Goal: Task Accomplishment & Management: Use online tool/utility

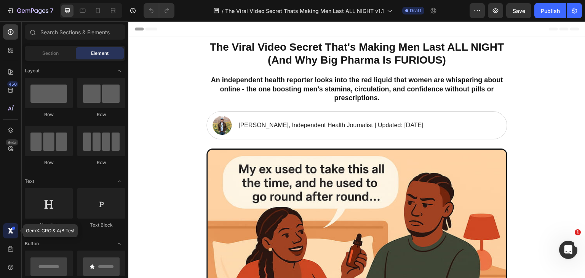
click at [4, 235] on div at bounding box center [10, 230] width 15 height 15
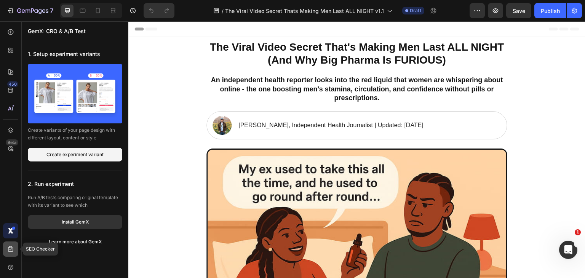
click at [12, 247] on icon at bounding box center [11, 249] width 8 height 8
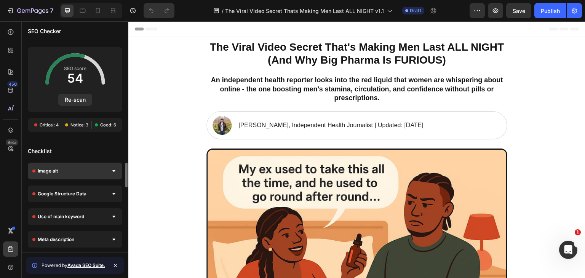
click at [47, 171] on span "Image alt" at bounding box center [48, 171] width 20 height 8
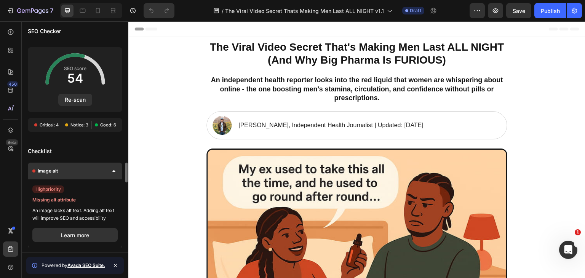
click at [63, 174] on div "Image alt" at bounding box center [75, 171] width 94 height 17
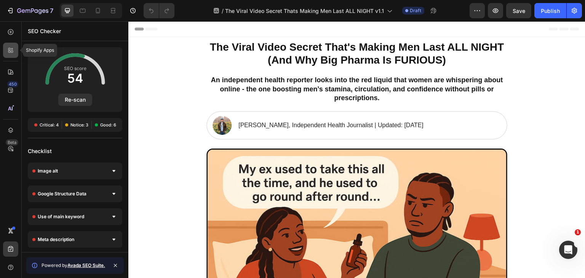
click at [8, 51] on icon at bounding box center [11, 50] width 8 height 8
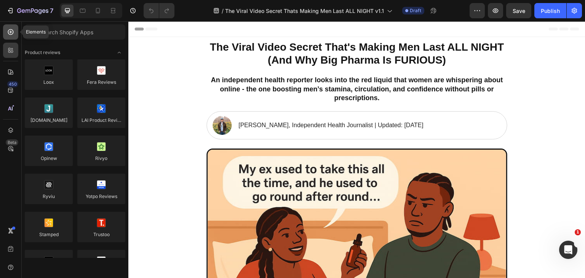
click at [4, 35] on div at bounding box center [10, 31] width 15 height 15
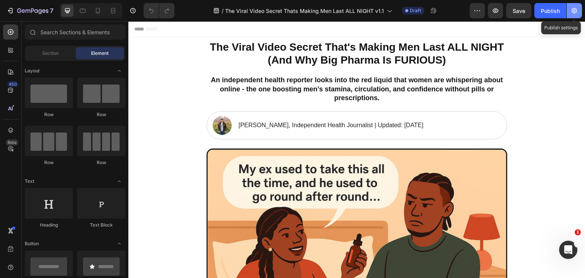
click at [575, 8] on icon "button" at bounding box center [574, 11] width 5 height 6
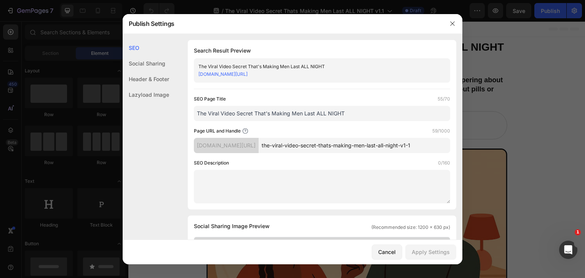
click at [151, 71] on div "Social Sharing" at bounding box center [146, 79] width 46 height 16
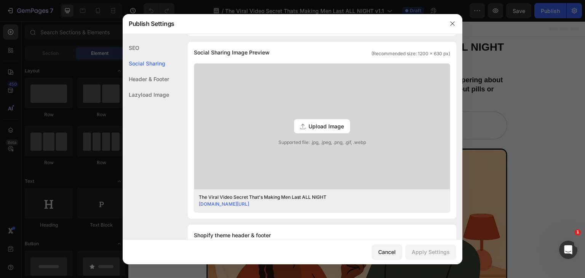
click at [150, 87] on div "Header & Footer" at bounding box center [146, 95] width 46 height 16
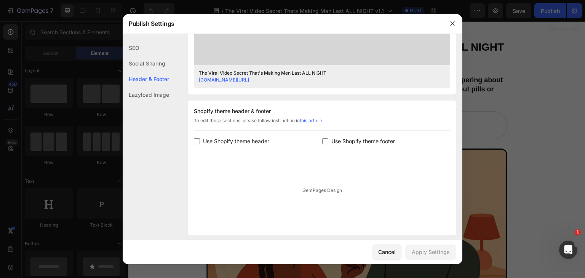
click at [144, 99] on div "Lazyload Image" at bounding box center [146, 95] width 46 height 16
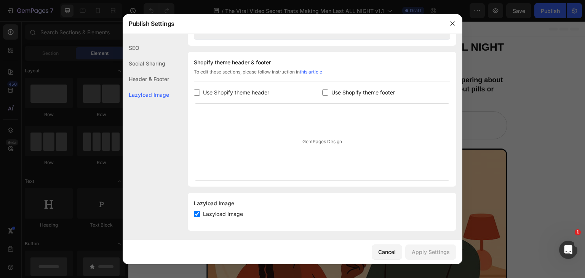
scroll to position [349, 0]
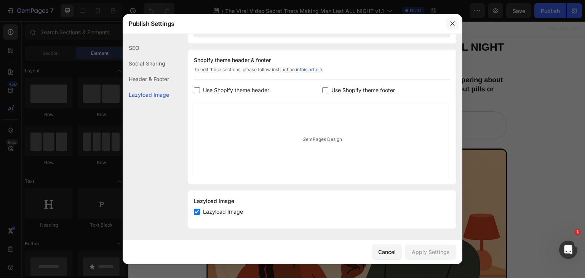
click at [450, 24] on icon "button" at bounding box center [452, 24] width 6 height 6
